Goal: Navigation & Orientation: Find specific page/section

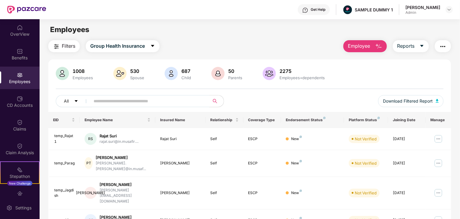
click at [186, 71] on div "687" at bounding box center [186, 71] width 12 height 6
click at [133, 70] on div "530" at bounding box center [137, 71] width 16 height 6
click at [80, 69] on div "1008" at bounding box center [82, 71] width 23 height 6
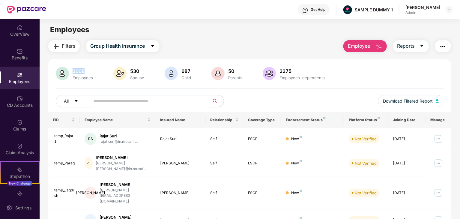
click at [80, 69] on div "1008" at bounding box center [82, 71] width 23 height 6
click at [23, 33] on div "OverView" at bounding box center [20, 34] width 40 height 6
